Goal: Find contact information: Obtain details needed to contact an individual or organization

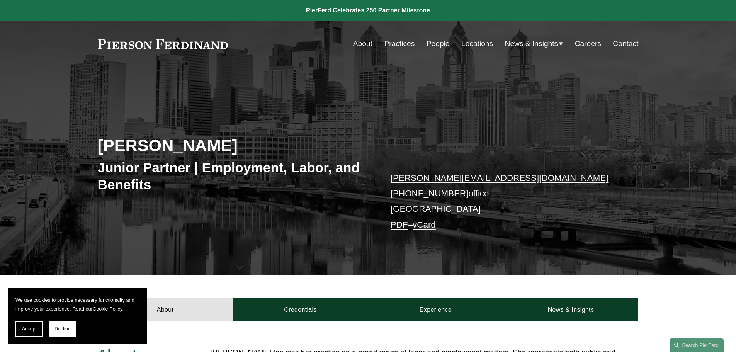
scroll to position [155, 0]
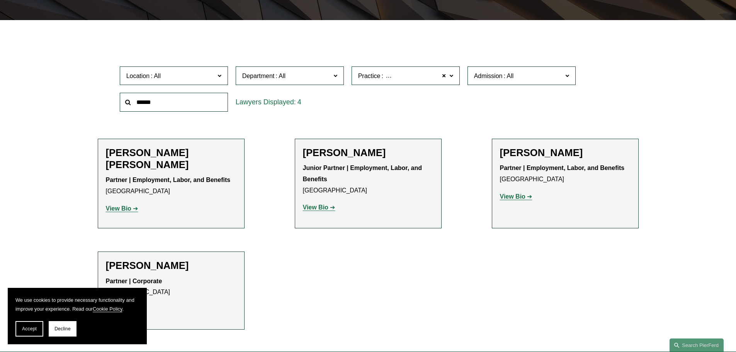
scroll to position [198, 0]
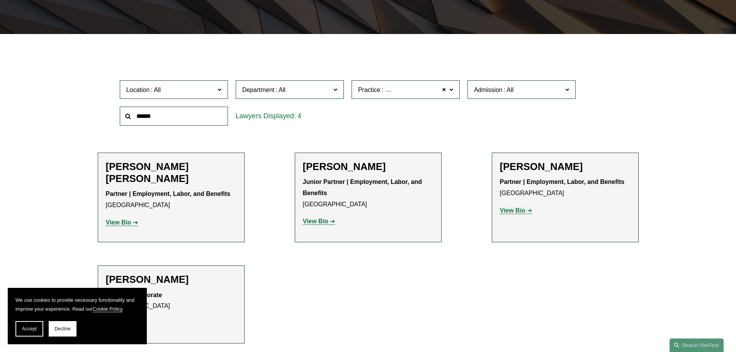
drag, startPoint x: 148, startPoint y: 180, endPoint x: 96, endPoint y: 165, distance: 54.2
click at [96, 165] on ul "Filter Location All [GEOGRAPHIC_DATA] [GEOGRAPHIC_DATA] [GEOGRAPHIC_DATA] [GEOG…" at bounding box center [367, 198] width 585 height 290
copy h2 "[PERSON_NAME] [PERSON_NAME]"
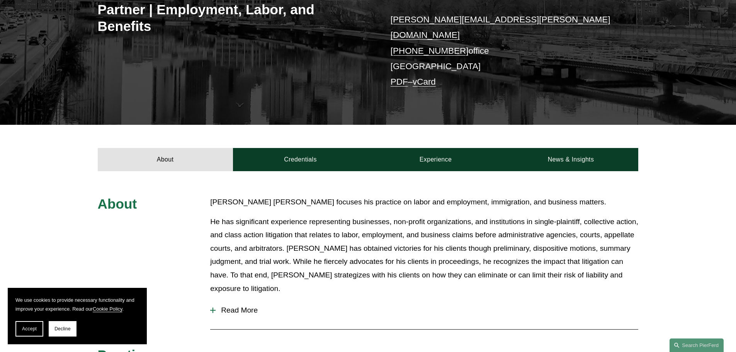
scroll to position [193, 0]
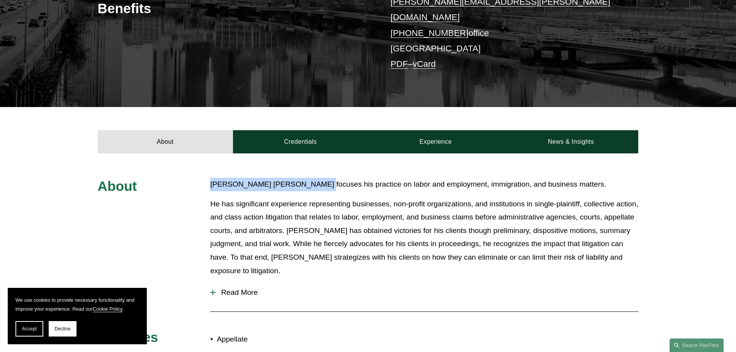
drag, startPoint x: 308, startPoint y: 160, endPoint x: 208, endPoint y: 154, distance: 100.3
click at [208, 178] on div "About Giovanni Antonucci Di Cesare focuses his practice on labor and employment…" at bounding box center [368, 283] width 736 height 210
copy p "Giovanni Antonucci Di Cesare"
